Goal: Check status

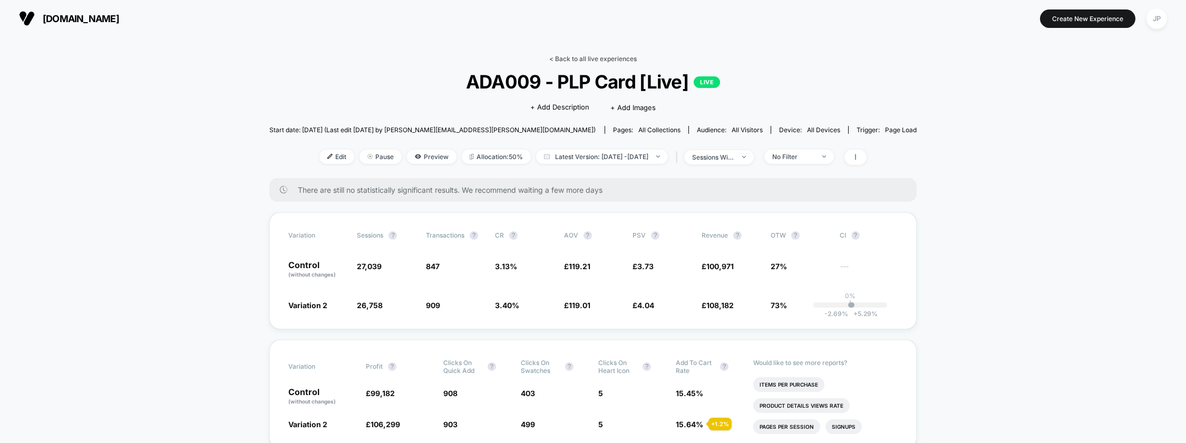
click at [615, 57] on link "< Back to all live experiences" at bounding box center [593, 59] width 88 height 8
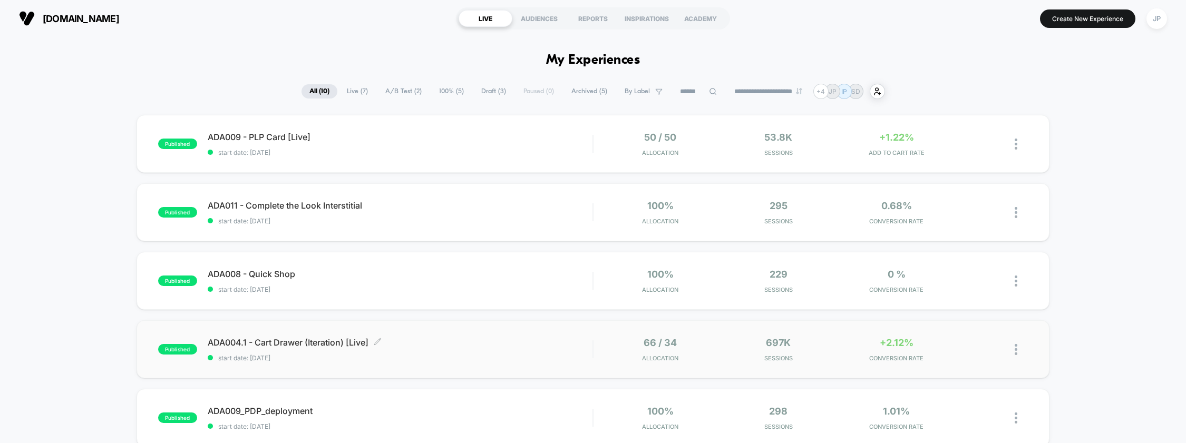
click at [477, 347] on span "ADA004.1 - Cart Drawer (Iteration) [Live] Click to edit experience details" at bounding box center [400, 342] width 385 height 11
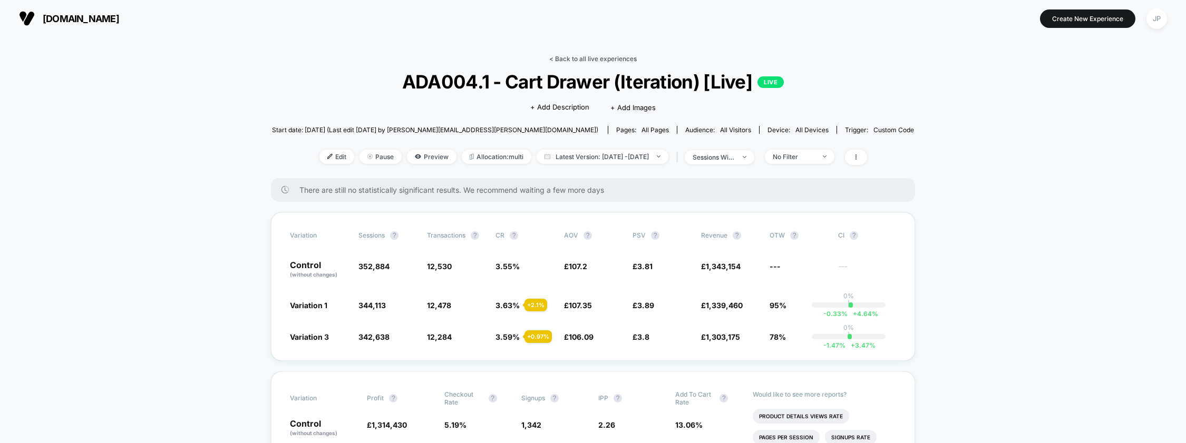
click at [587, 59] on link "< Back to all live experiences" at bounding box center [593, 59] width 88 height 8
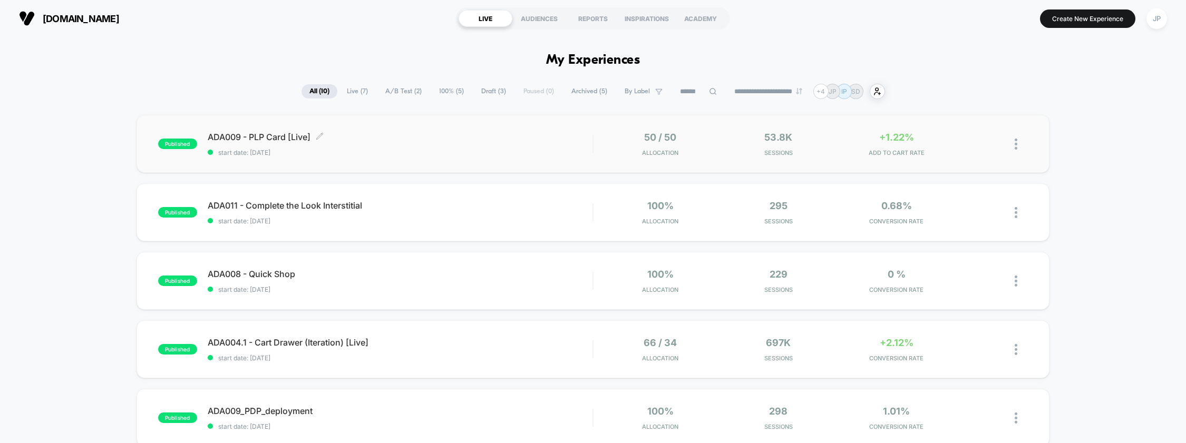
click at [284, 154] on span "start date: [DATE]" at bounding box center [400, 153] width 385 height 8
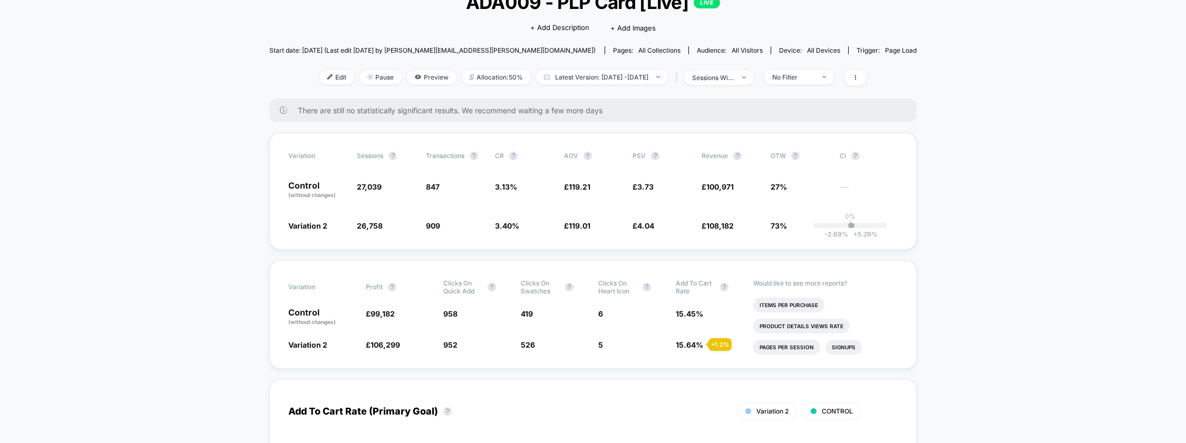
scroll to position [121, 0]
